Goal: Task Accomplishment & Management: Manage account settings

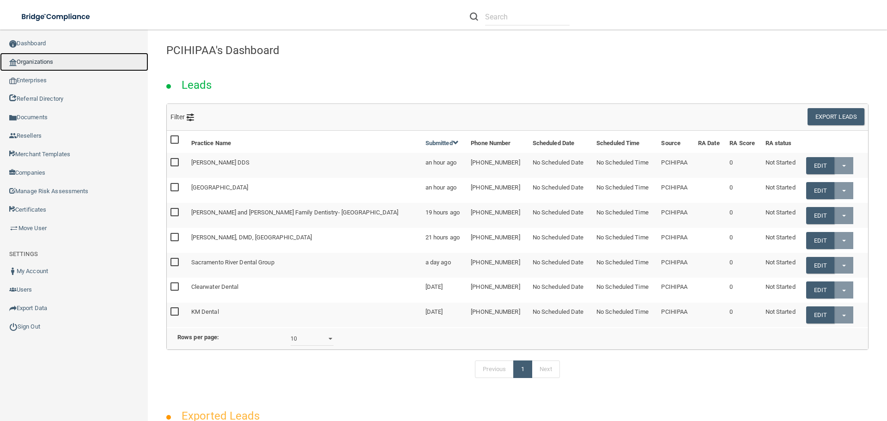
click at [55, 64] on link "Organizations" at bounding box center [74, 62] width 148 height 18
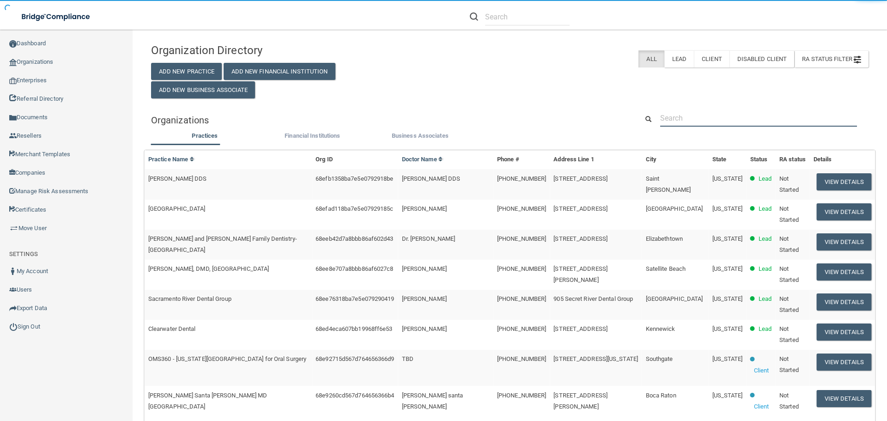
click at [683, 114] on input "text" at bounding box center [758, 117] width 197 height 17
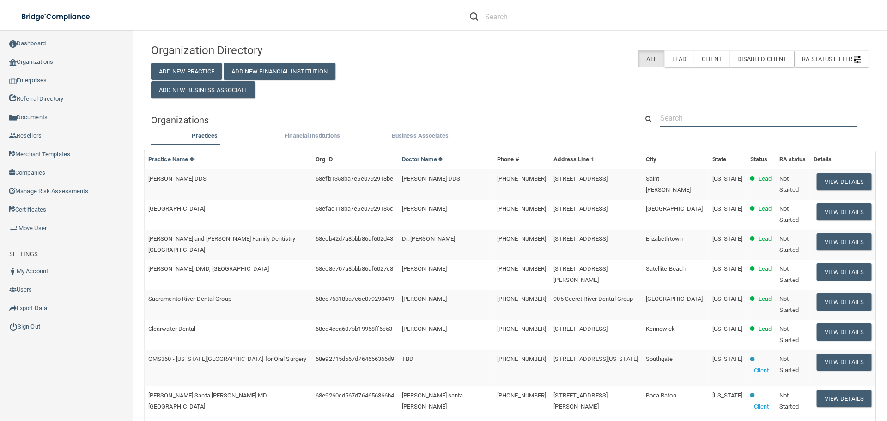
paste input "[PERSON_NAME] Dental Clinic P.C."
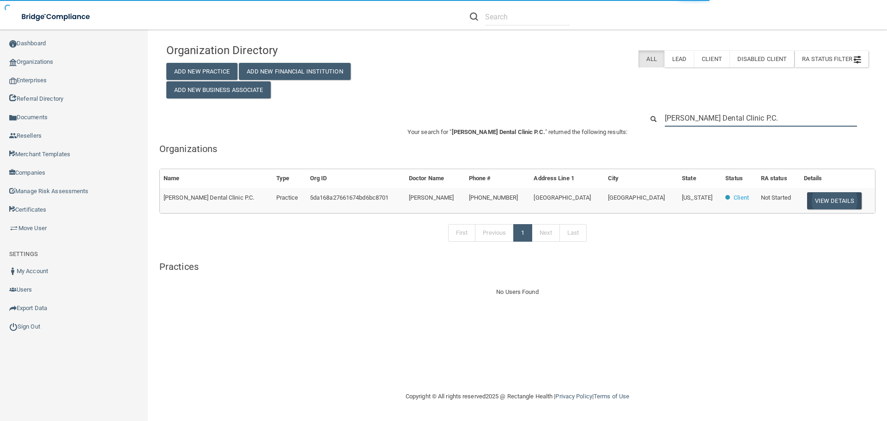
type input "[PERSON_NAME] Dental Clinic P.C."
click at [822, 198] on button "View Details" at bounding box center [834, 200] width 54 height 17
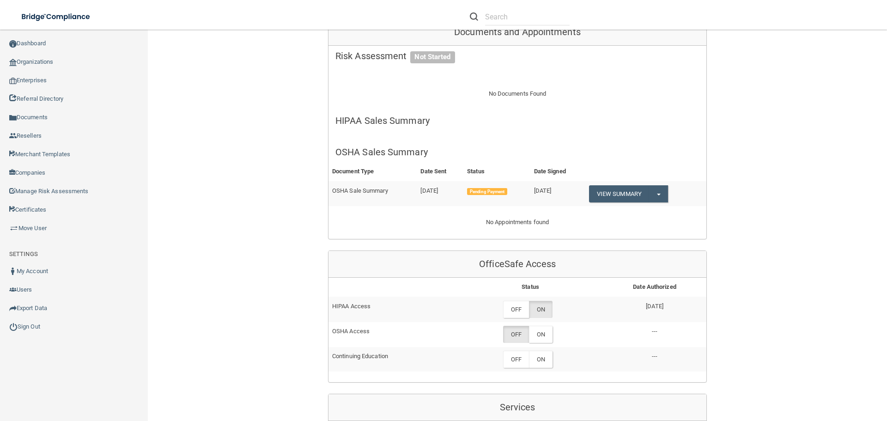
scroll to position [277, 0]
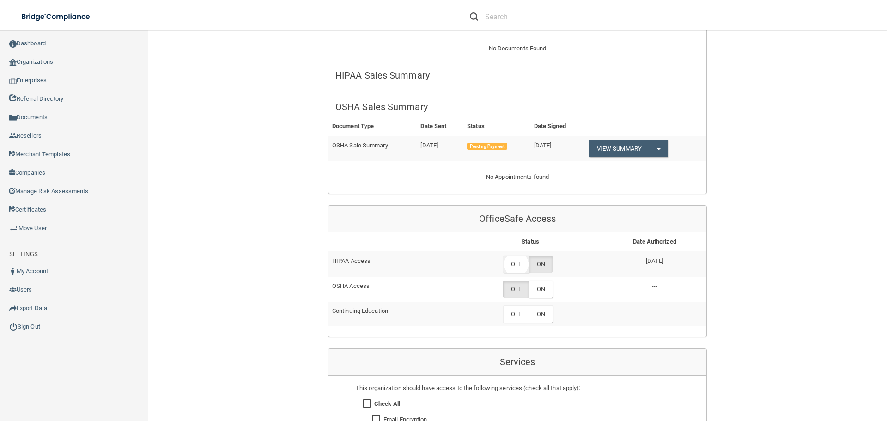
click at [518, 255] on label "OFF" at bounding box center [516, 263] width 26 height 17
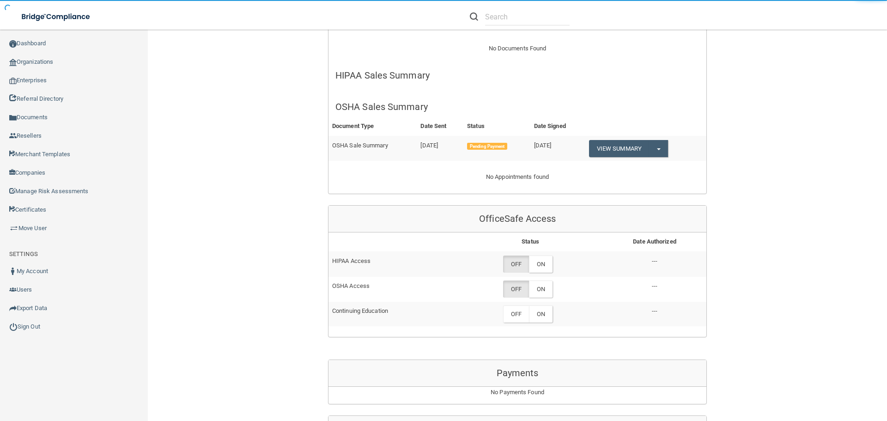
scroll to position [303, 0]
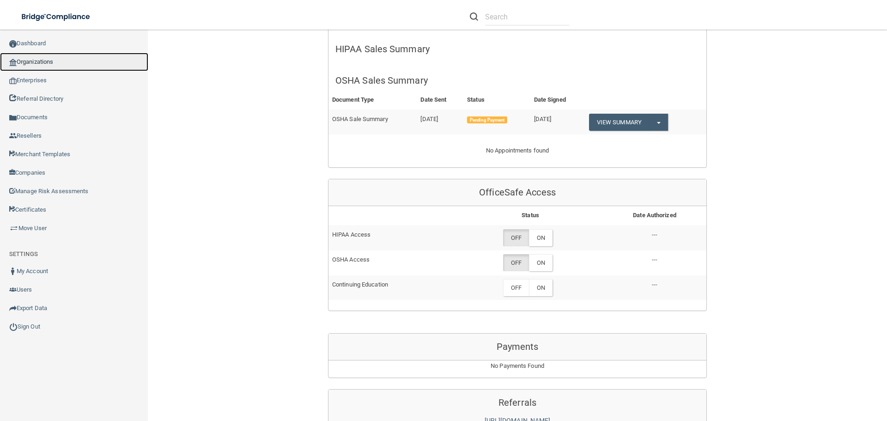
click at [48, 63] on link "Organizations" at bounding box center [74, 62] width 148 height 18
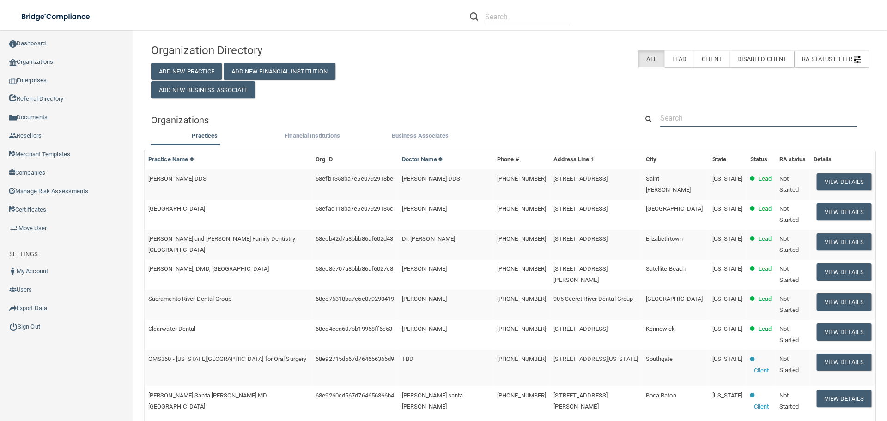
click at [682, 112] on input "text" at bounding box center [758, 117] width 197 height 17
paste input "Hall Family Dental, PLLC"
type input "Hall Family Dental, PLLC"
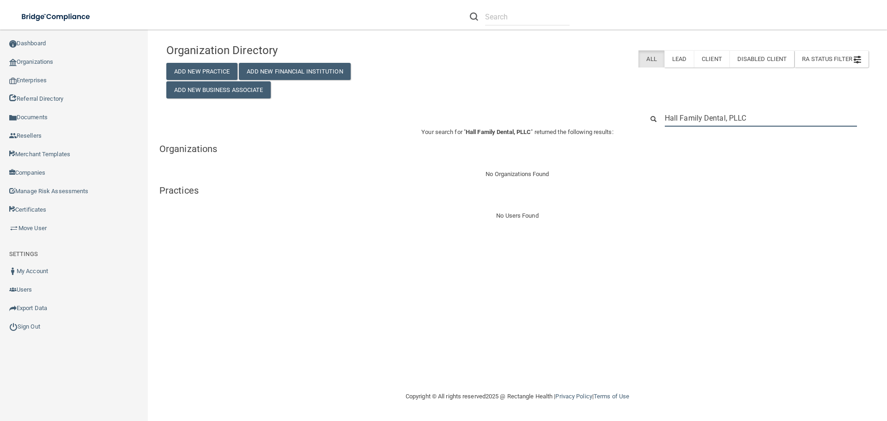
drag, startPoint x: 752, startPoint y: 120, endPoint x: 648, endPoint y: 120, distance: 104.4
click at [648, 120] on div "Hall Family Dental, PLLC" at bounding box center [755, 117] width 239 height 17
paste input "[PHONE_NUMBER]"
type input "[PHONE_NUMBER]"
drag, startPoint x: 739, startPoint y: 119, endPoint x: 623, endPoint y: 114, distance: 116.5
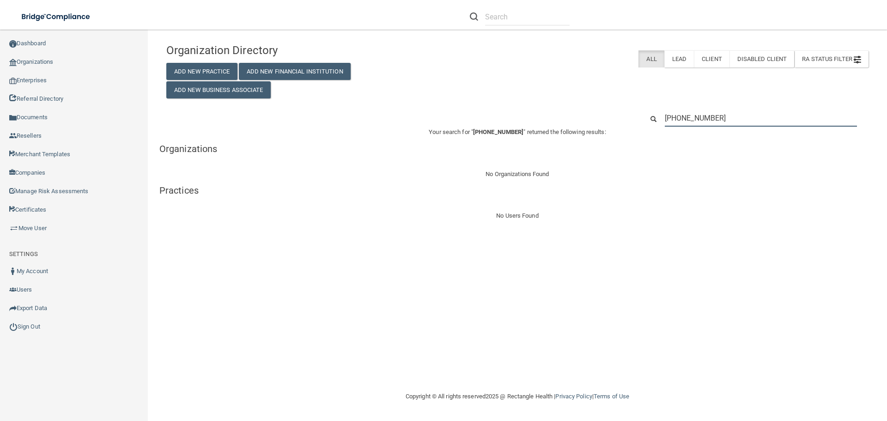
click at [623, 114] on div "[PHONE_NUMBER]" at bounding box center [517, 117] width 716 height 17
paste input "[PERSON_NAME]"
click at [643, 115] on div "[PERSON_NAME]" at bounding box center [755, 117] width 239 height 17
paste input "[EMAIL_ADDRESS][DOMAIN_NAME]"
type input "[EMAIL_ADDRESS][DOMAIN_NAME]"
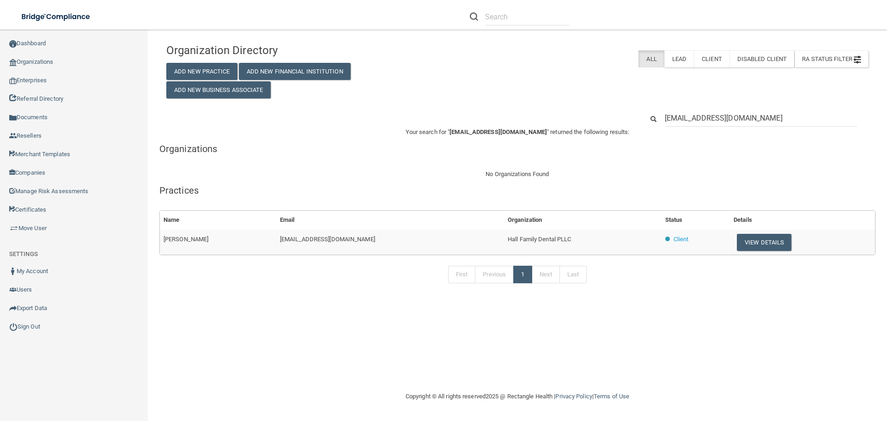
click at [830, 306] on div "Organization Directory Add New Practice Add New Financial Institution Add New B…" at bounding box center [517, 210] width 702 height 343
click at [748, 242] on button "View Details" at bounding box center [764, 242] width 54 height 17
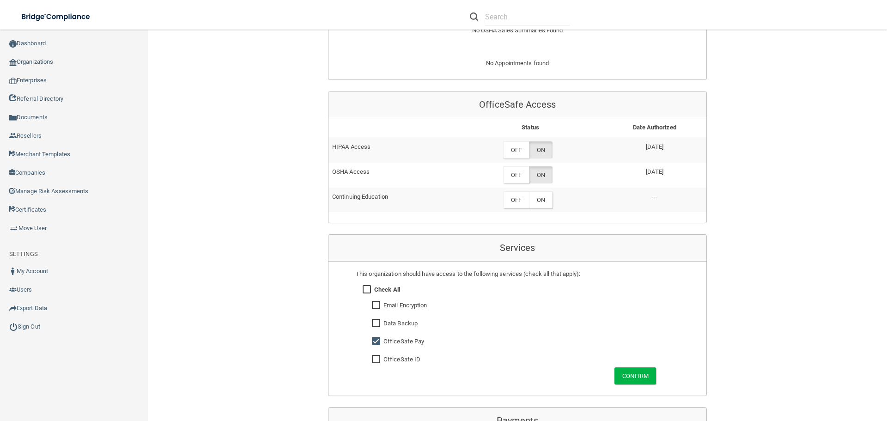
scroll to position [369, 0]
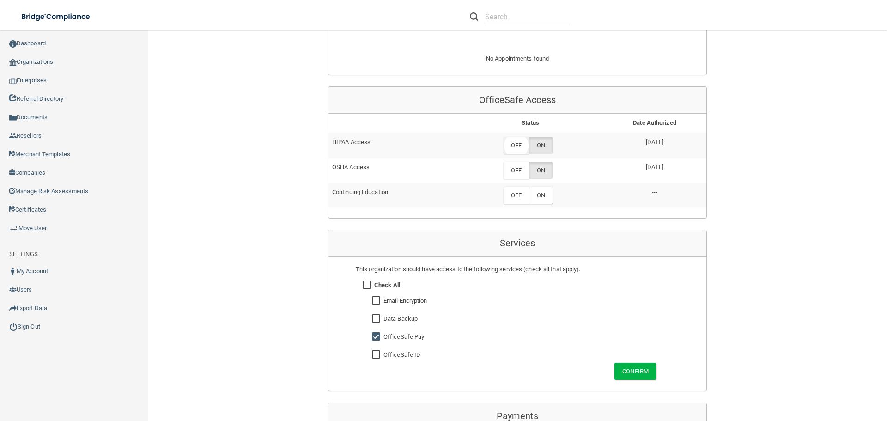
click at [520, 149] on label "OFF" at bounding box center [516, 145] width 26 height 17
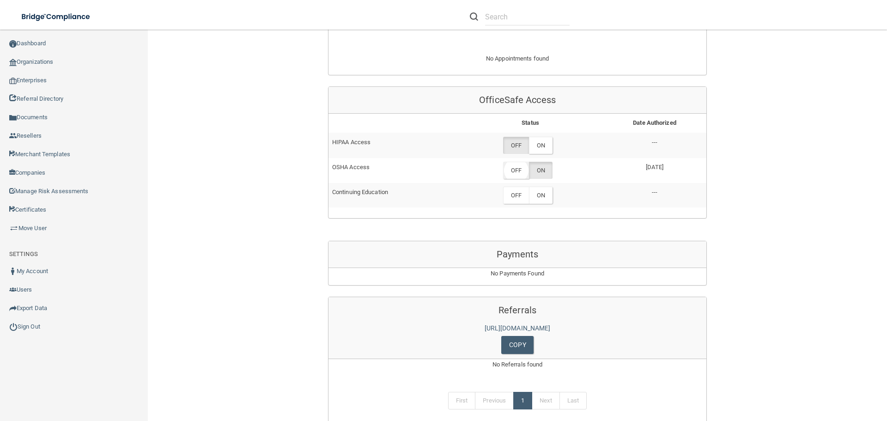
click at [515, 169] on label "OFF" at bounding box center [516, 170] width 26 height 17
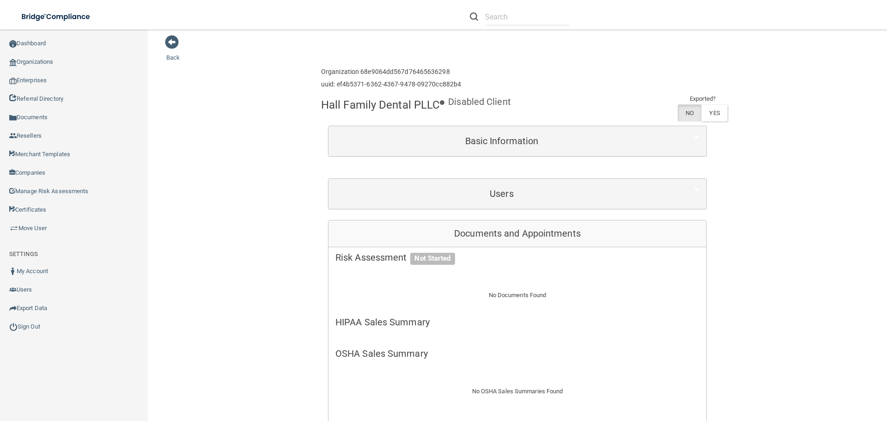
scroll to position [0, 0]
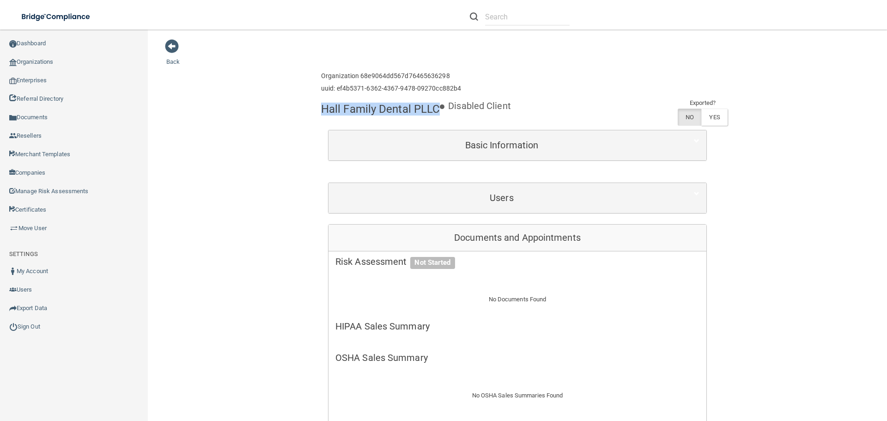
drag, startPoint x: 320, startPoint y: 107, endPoint x: 434, endPoint y: 110, distance: 113.7
click at [434, 110] on h4 "Hall Family Dental PLLC" at bounding box center [380, 109] width 119 height 12
copy h4 "Hall Family Dental PLLC"
